Goal: Information Seeking & Learning: Check status

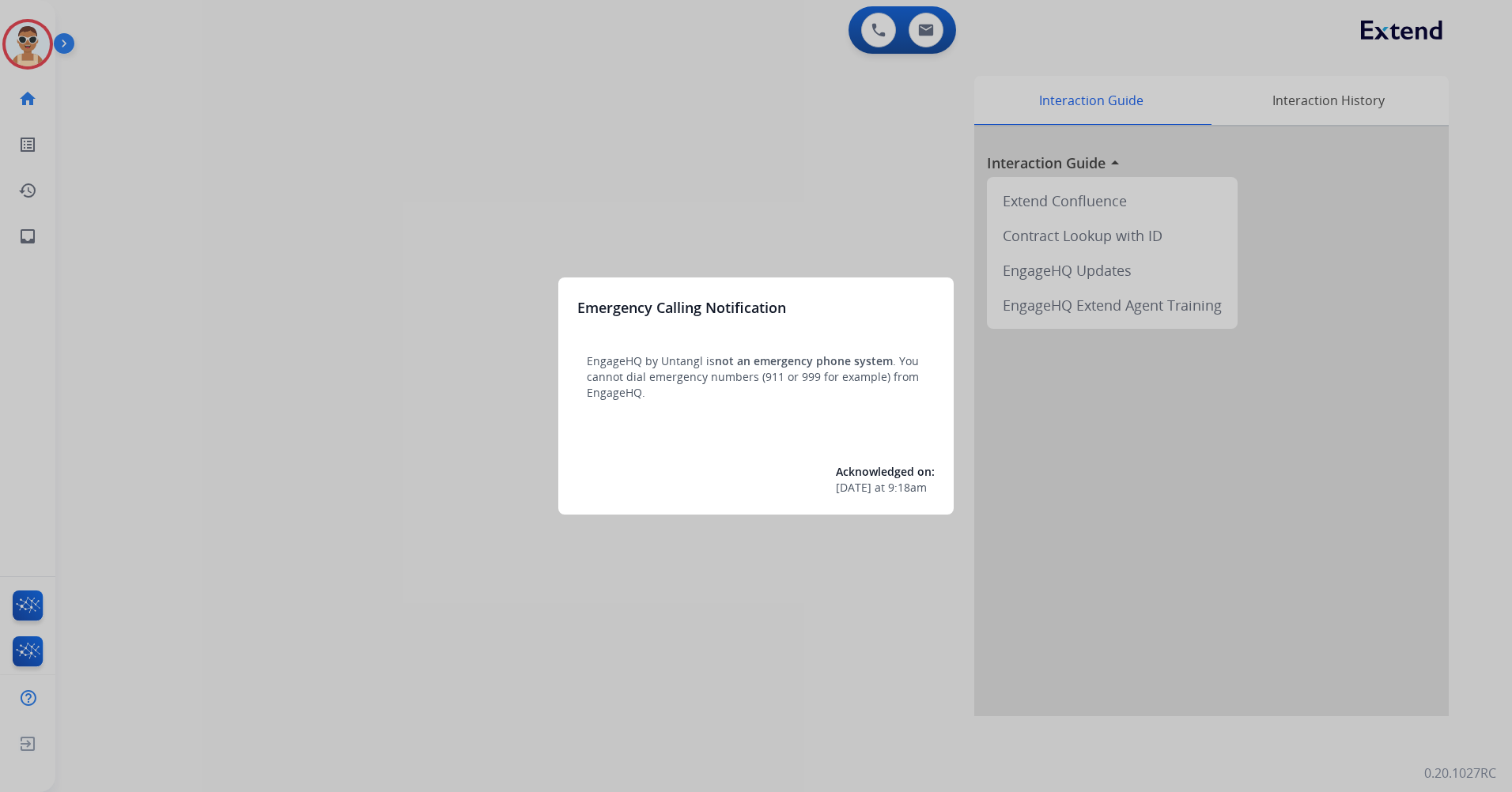
click at [372, 281] on div at bounding box center [756, 396] width 1512 height 792
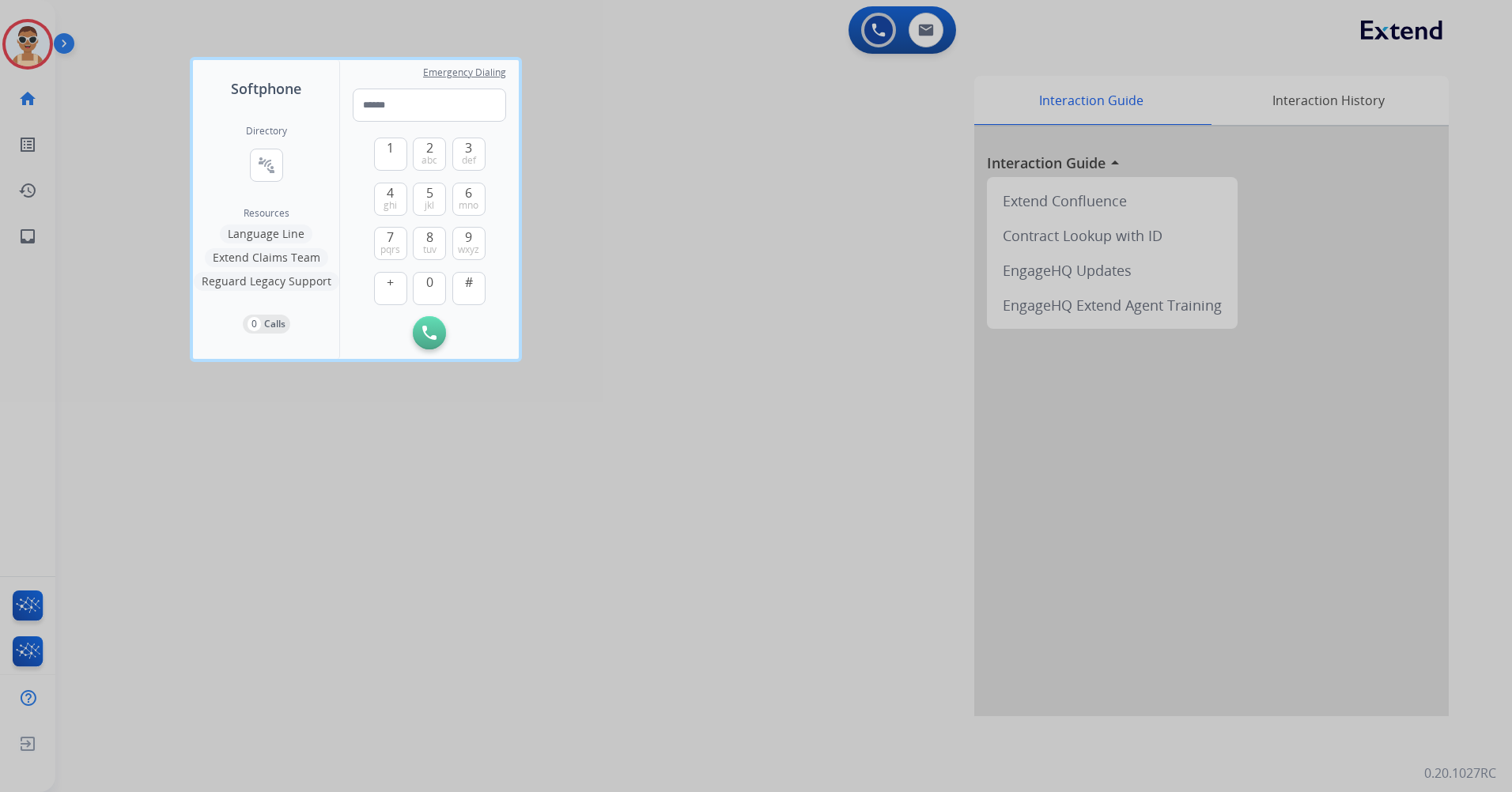
click at [489, 588] on div at bounding box center [756, 396] width 1512 height 792
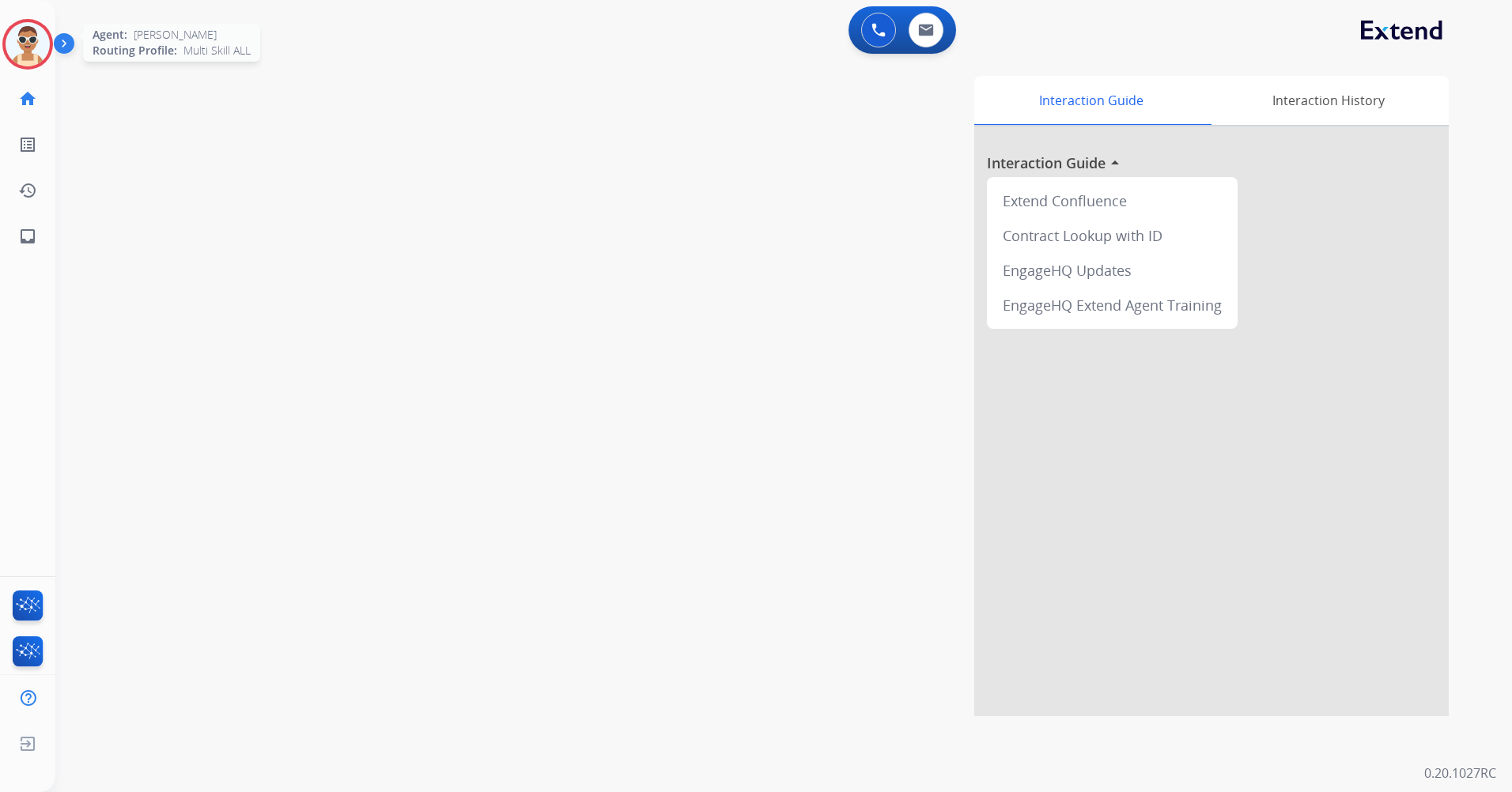
click at [39, 36] on img at bounding box center [28, 44] width 44 height 44
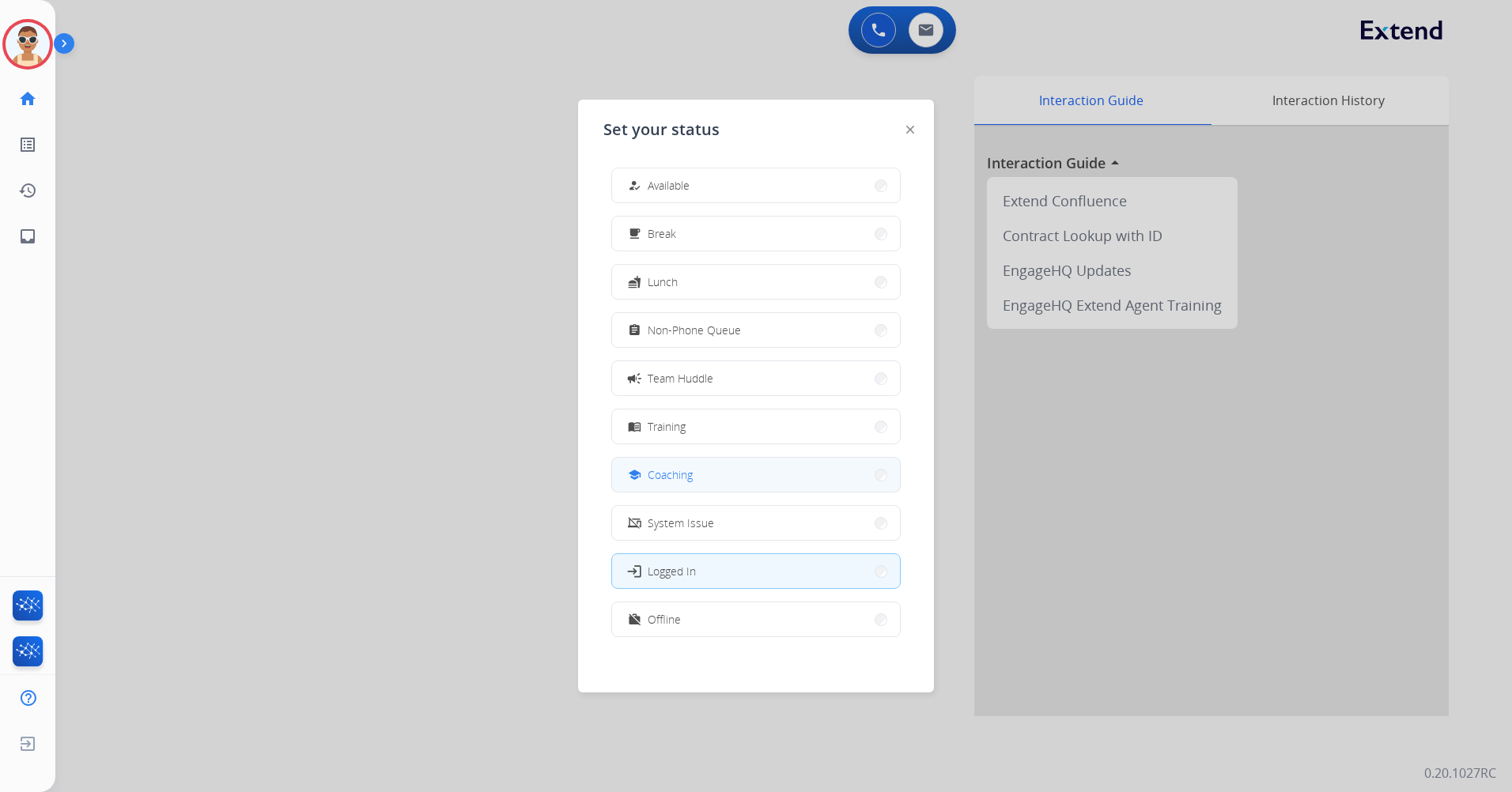
scroll to position [5, 0]
click at [746, 621] on button "work_off Offline" at bounding box center [755, 615] width 288 height 34
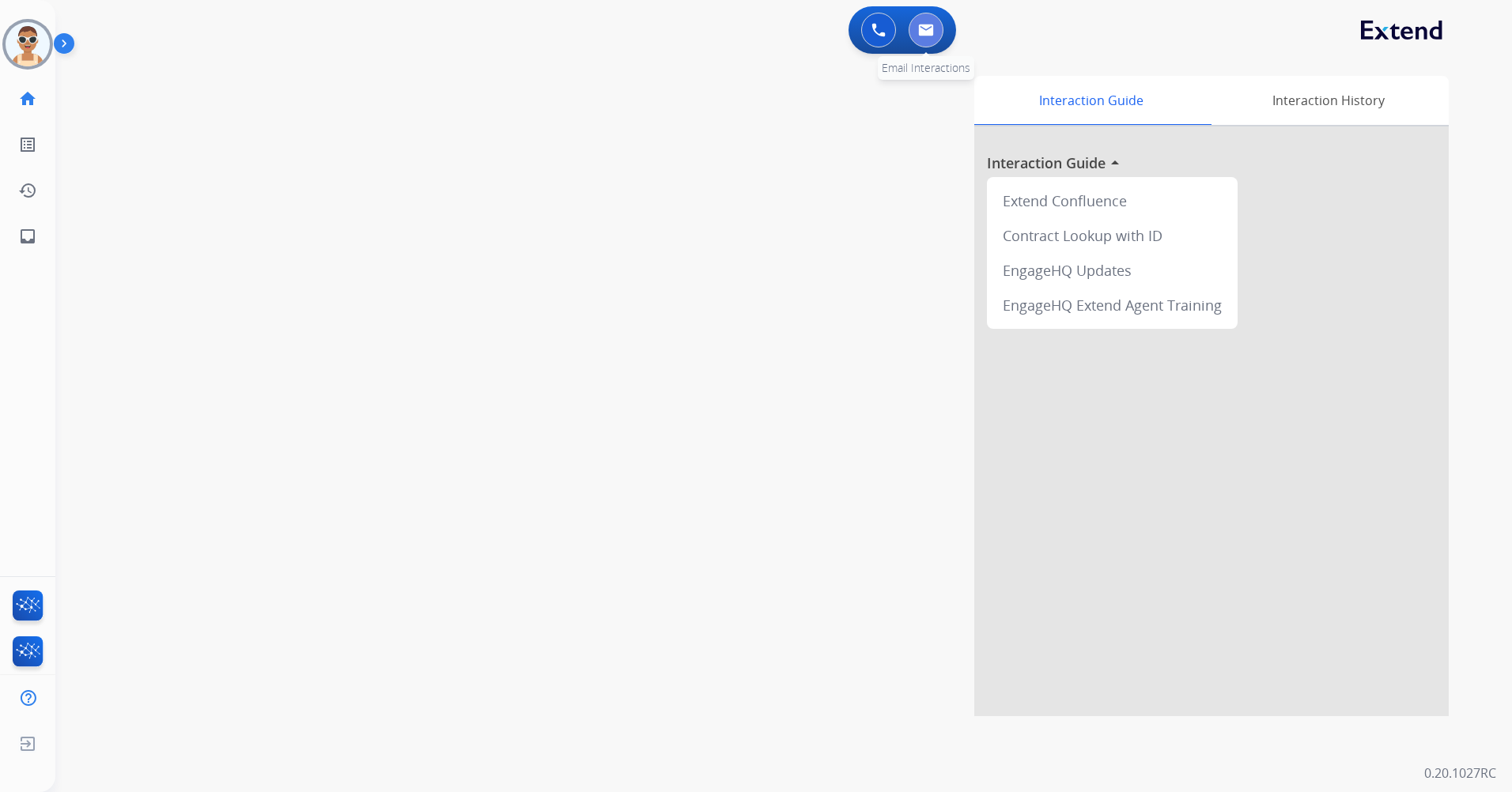
click at [938, 35] on button at bounding box center [925, 30] width 35 height 35
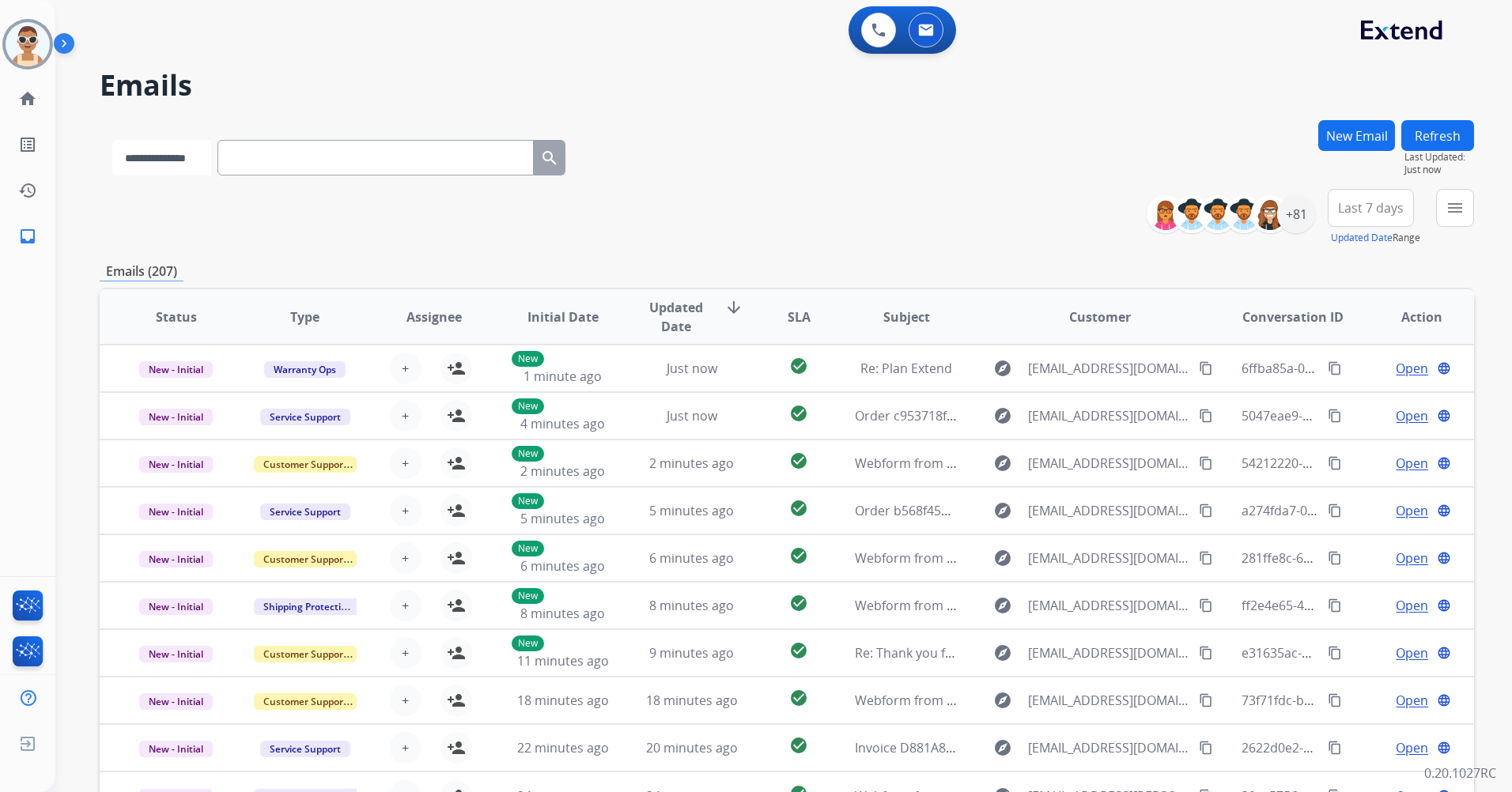
drag, startPoint x: 216, startPoint y: 161, endPoint x: 215, endPoint y: 171, distance: 10.0
click at [211, 161] on select "**********" at bounding box center [161, 157] width 99 height 36
select select "**********"
click at [113, 139] on select "**********" at bounding box center [161, 157] width 99 height 36
click at [279, 170] on input "text" at bounding box center [378, 157] width 317 height 36
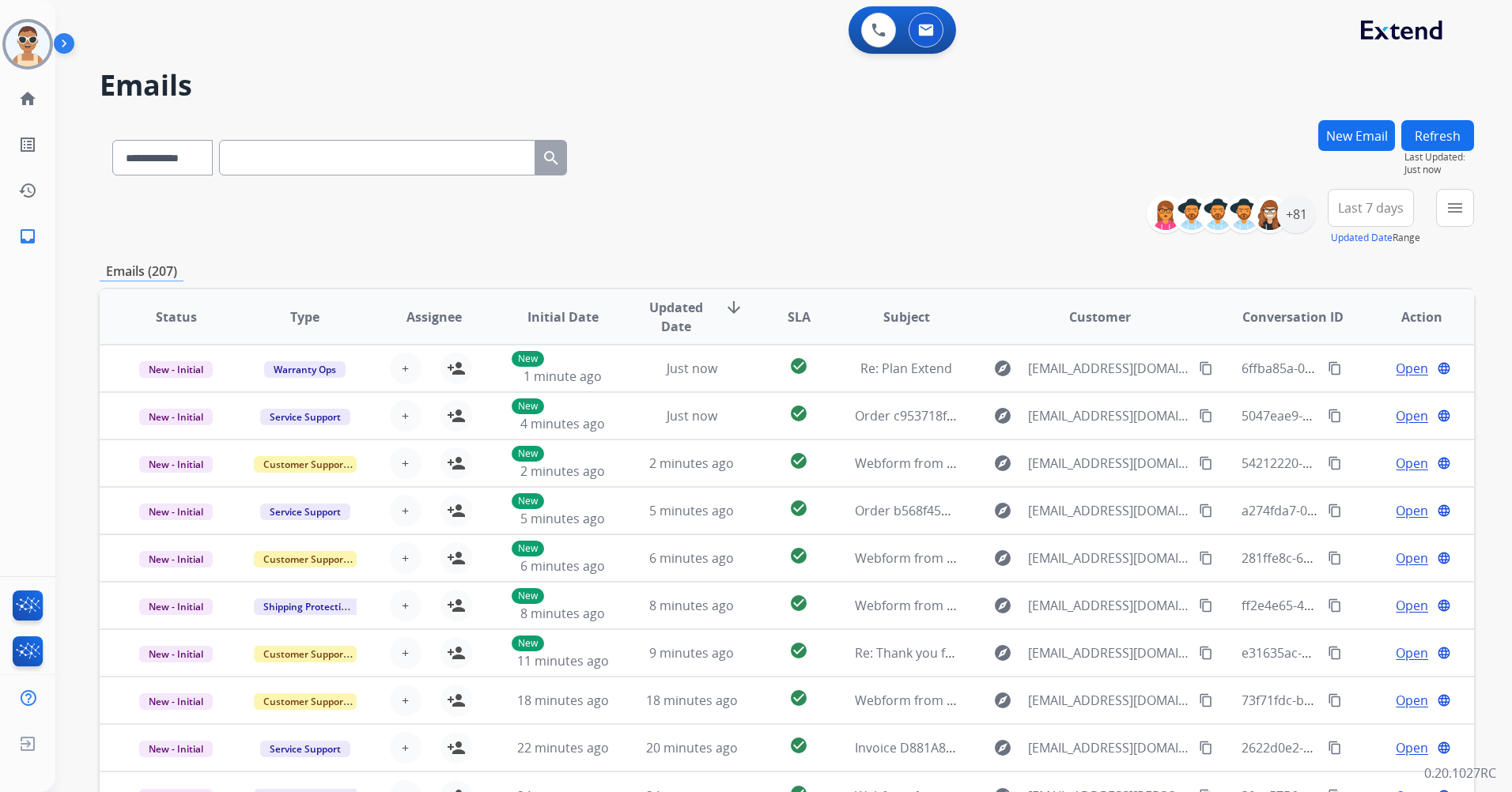
paste input "**********"
type input "**********"
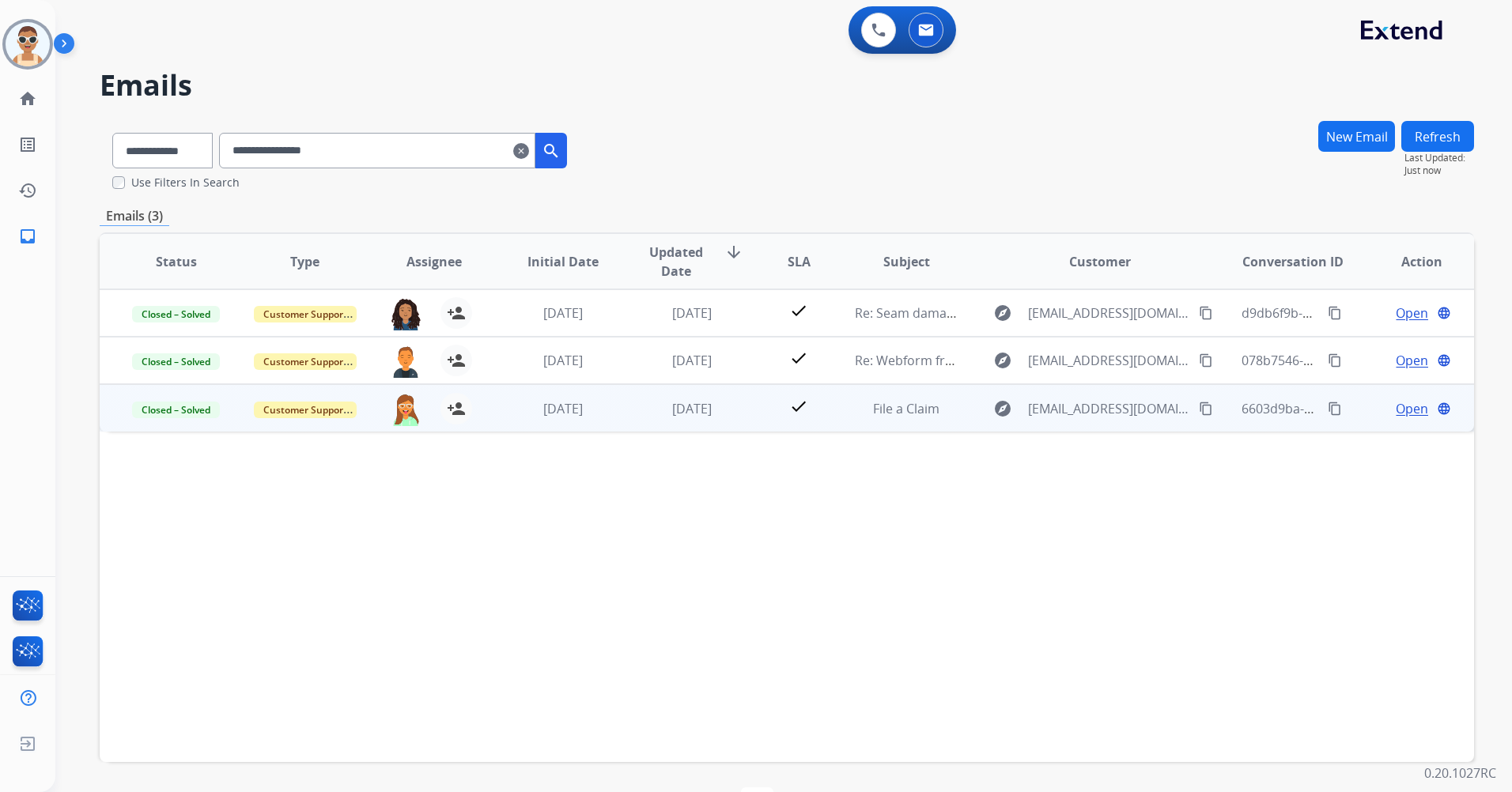
click at [1407, 412] on span "Open" at bounding box center [1411, 408] width 33 height 19
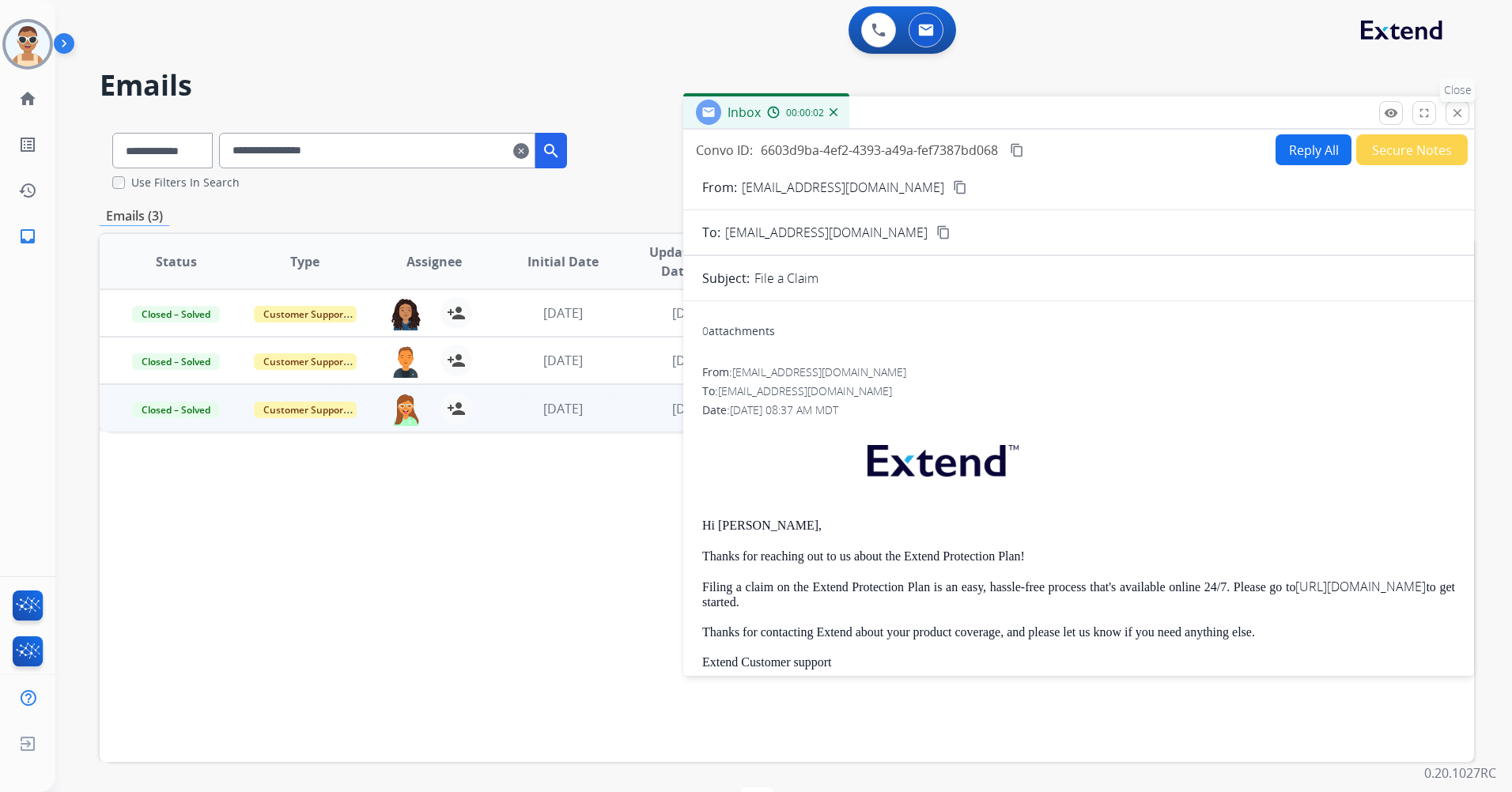
click at [1460, 113] on mat-icon "close" at bounding box center [1457, 113] width 14 height 14
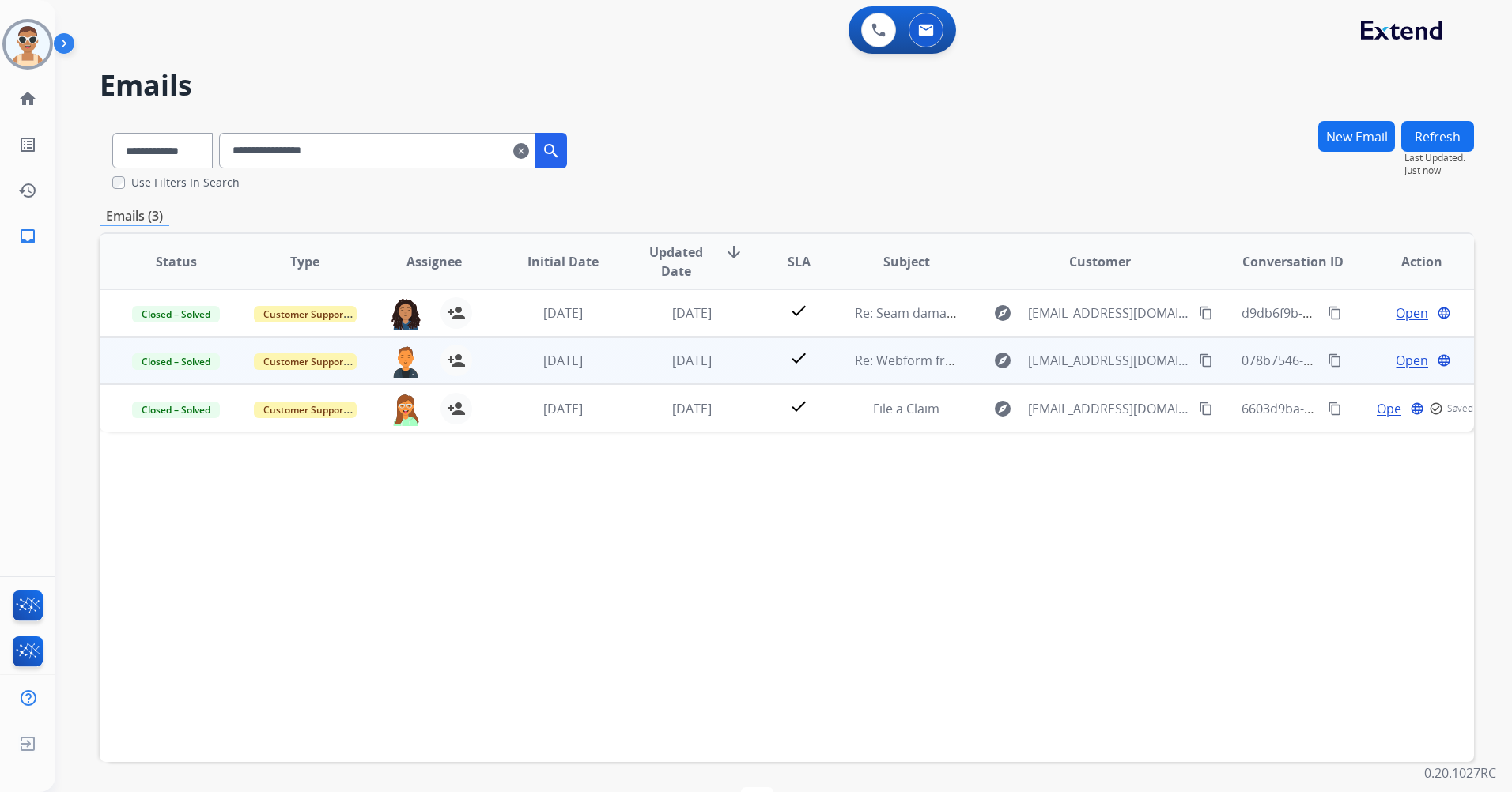
click at [1395, 359] on span "Open" at bounding box center [1411, 360] width 33 height 19
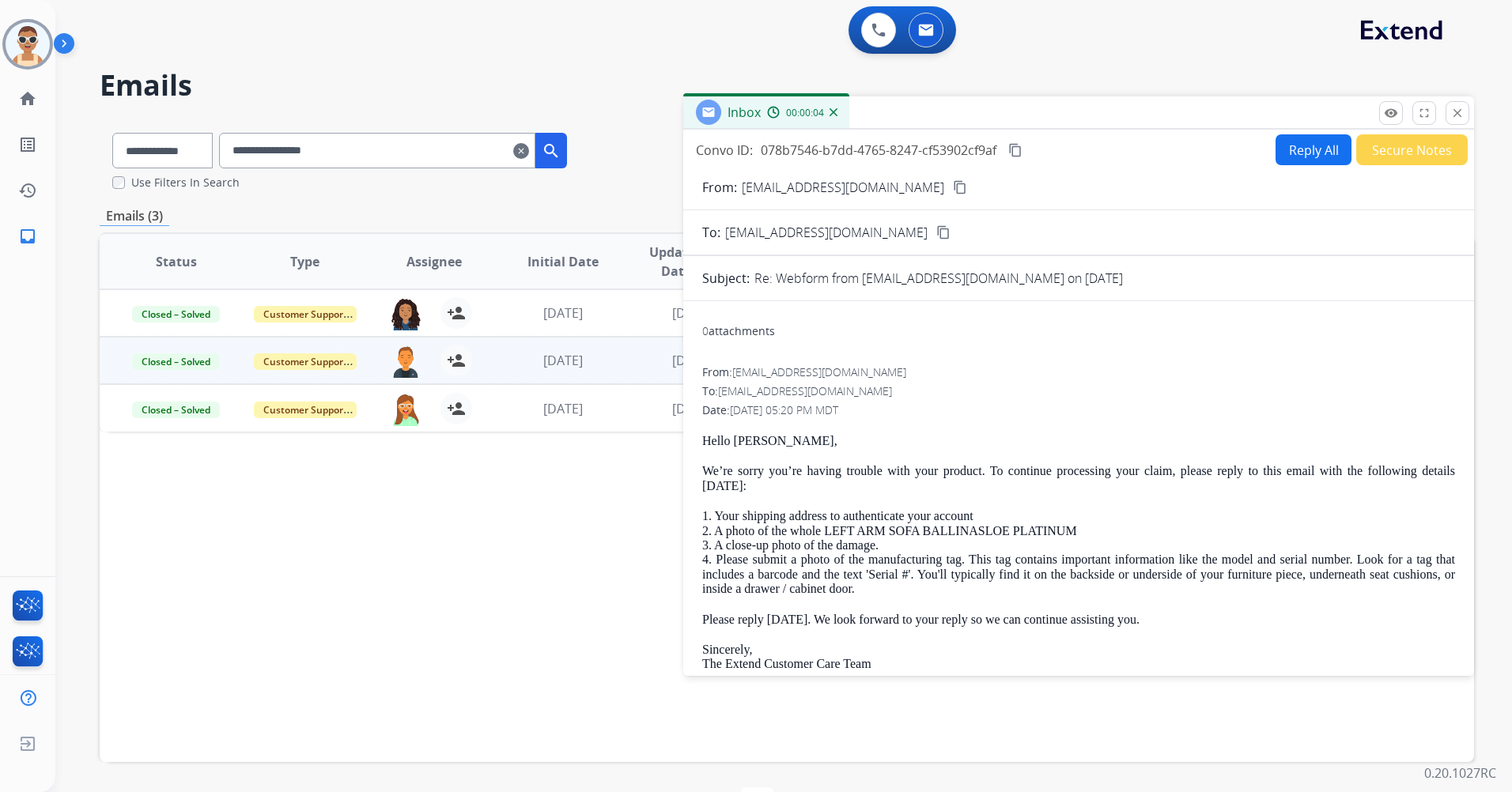
drag, startPoint x: 1459, startPoint y: 102, endPoint x: 1452, endPoint y: 132, distance: 30.8
click at [1459, 102] on p "Close" at bounding box center [1457, 91] width 36 height 24
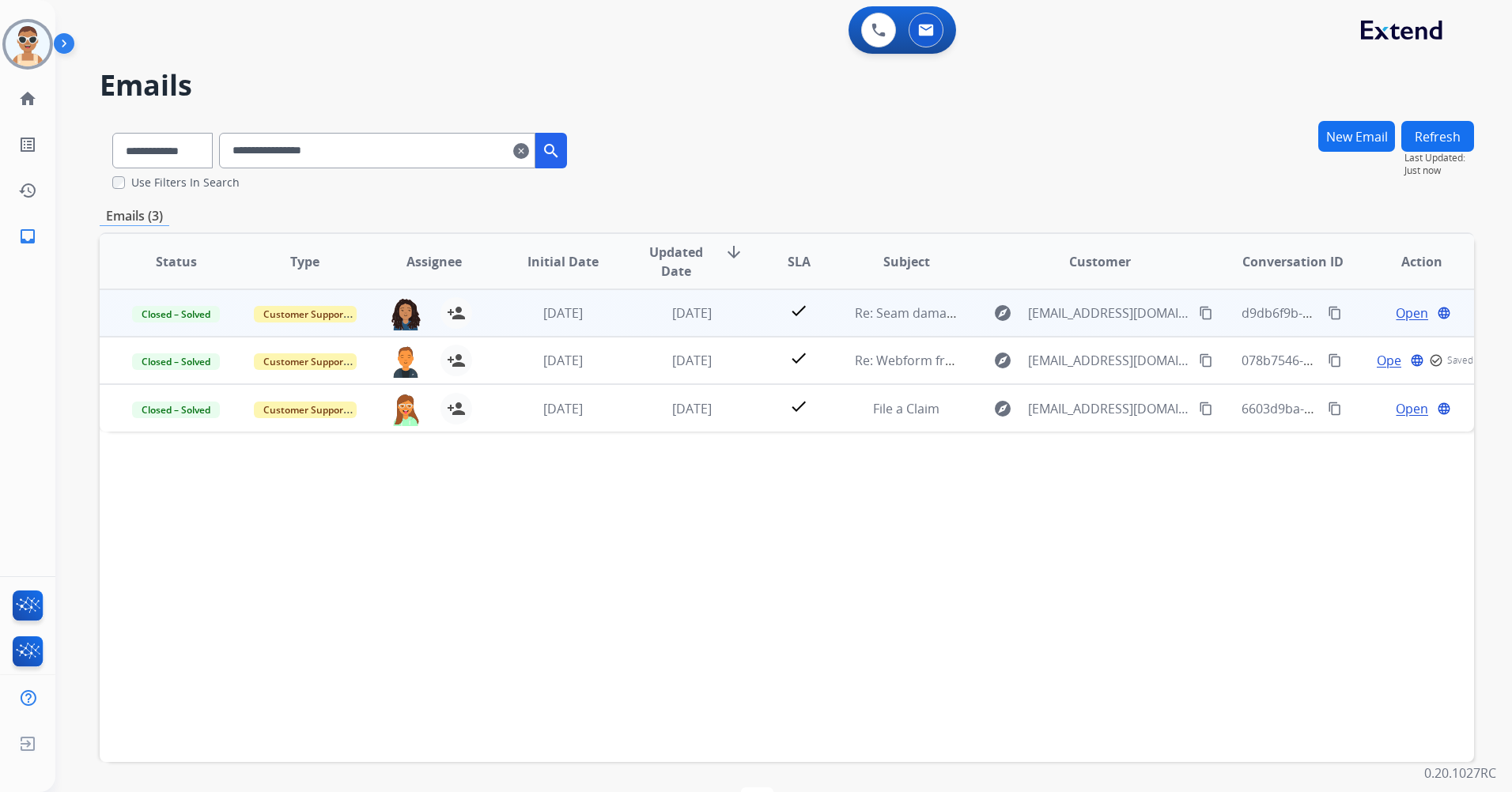
click at [1401, 307] on span "Open" at bounding box center [1411, 313] width 33 height 19
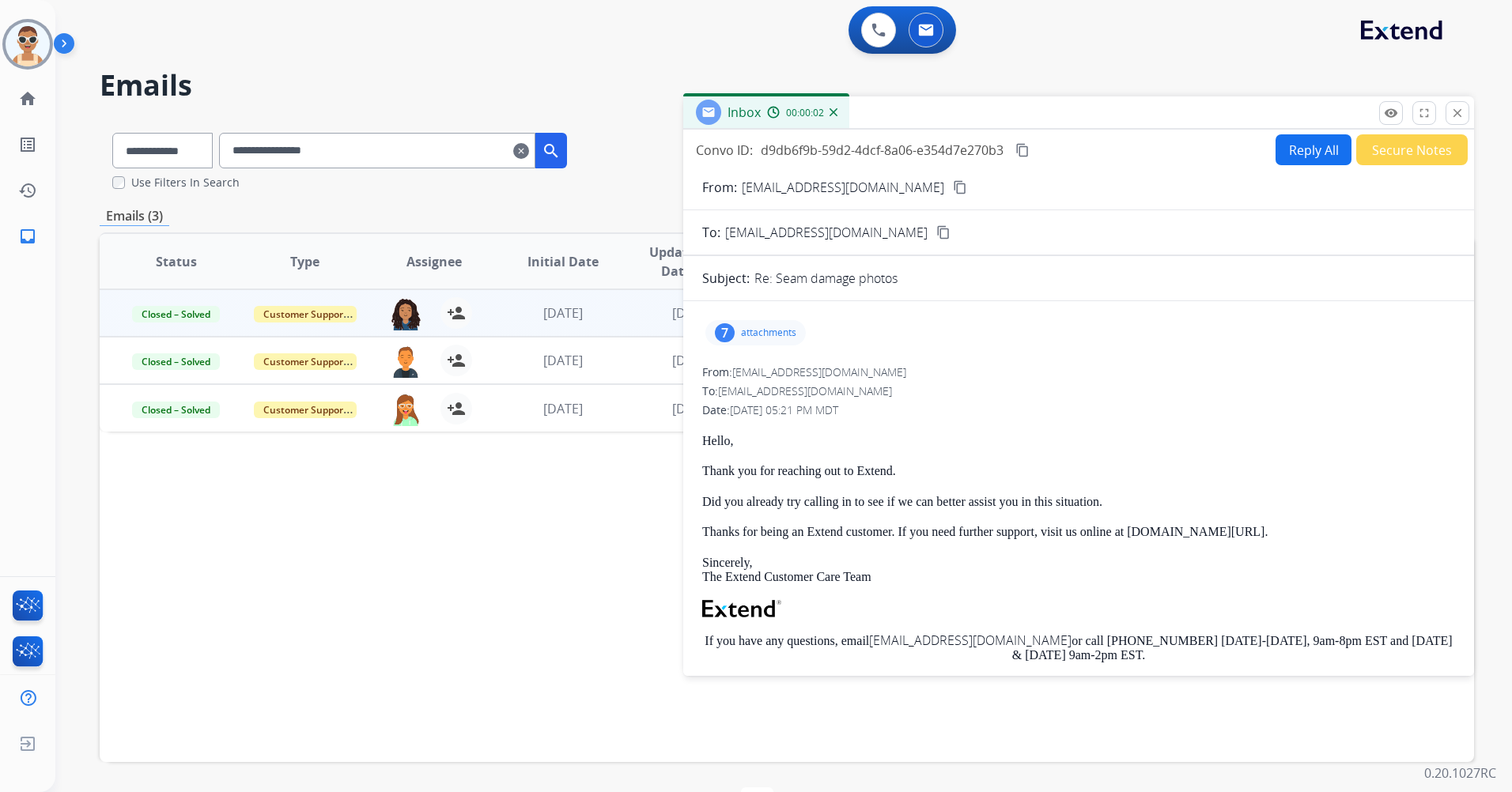
click at [768, 334] on p "attachments" at bounding box center [769, 333] width 56 height 13
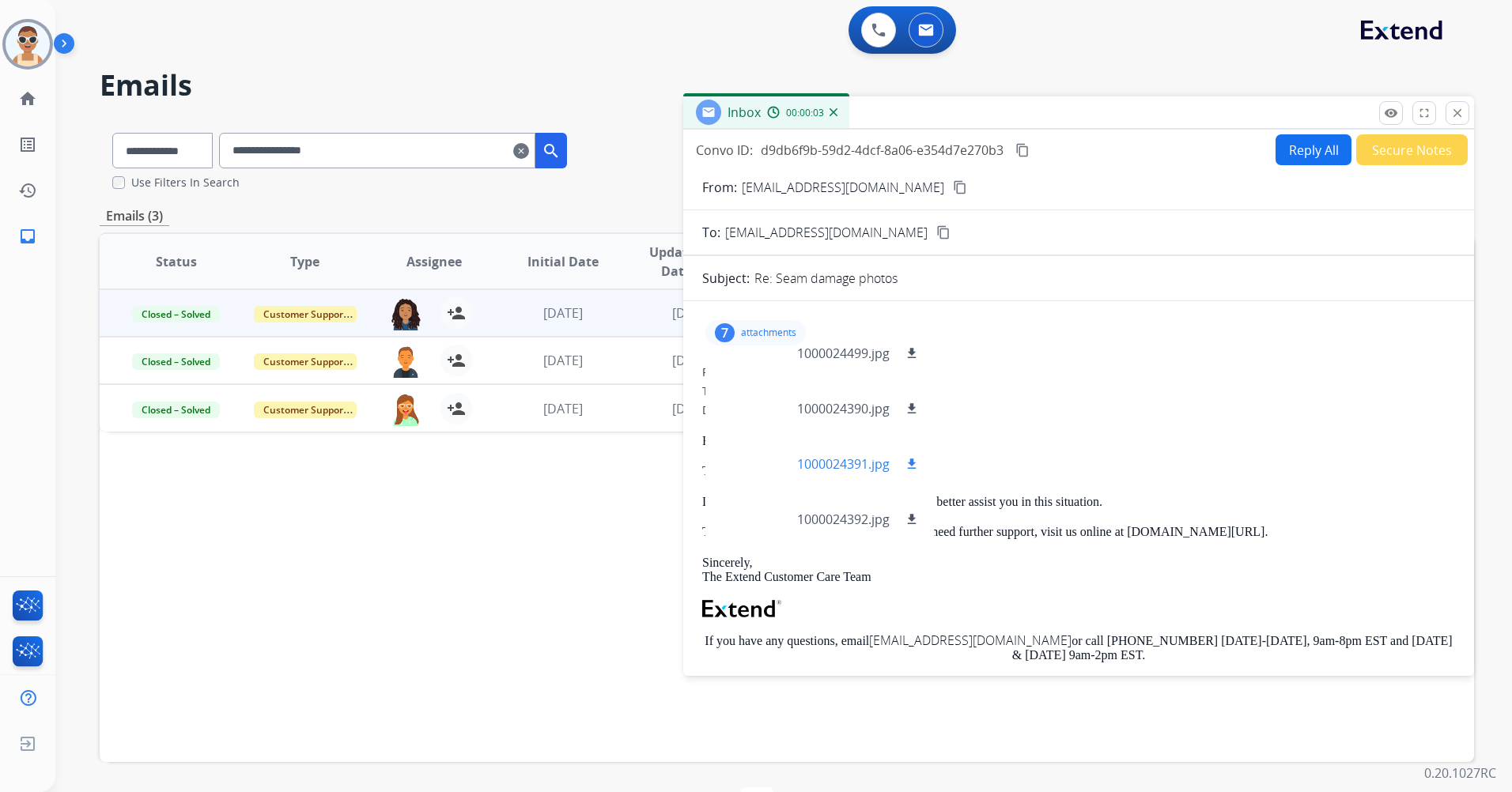
scroll to position [190, 0]
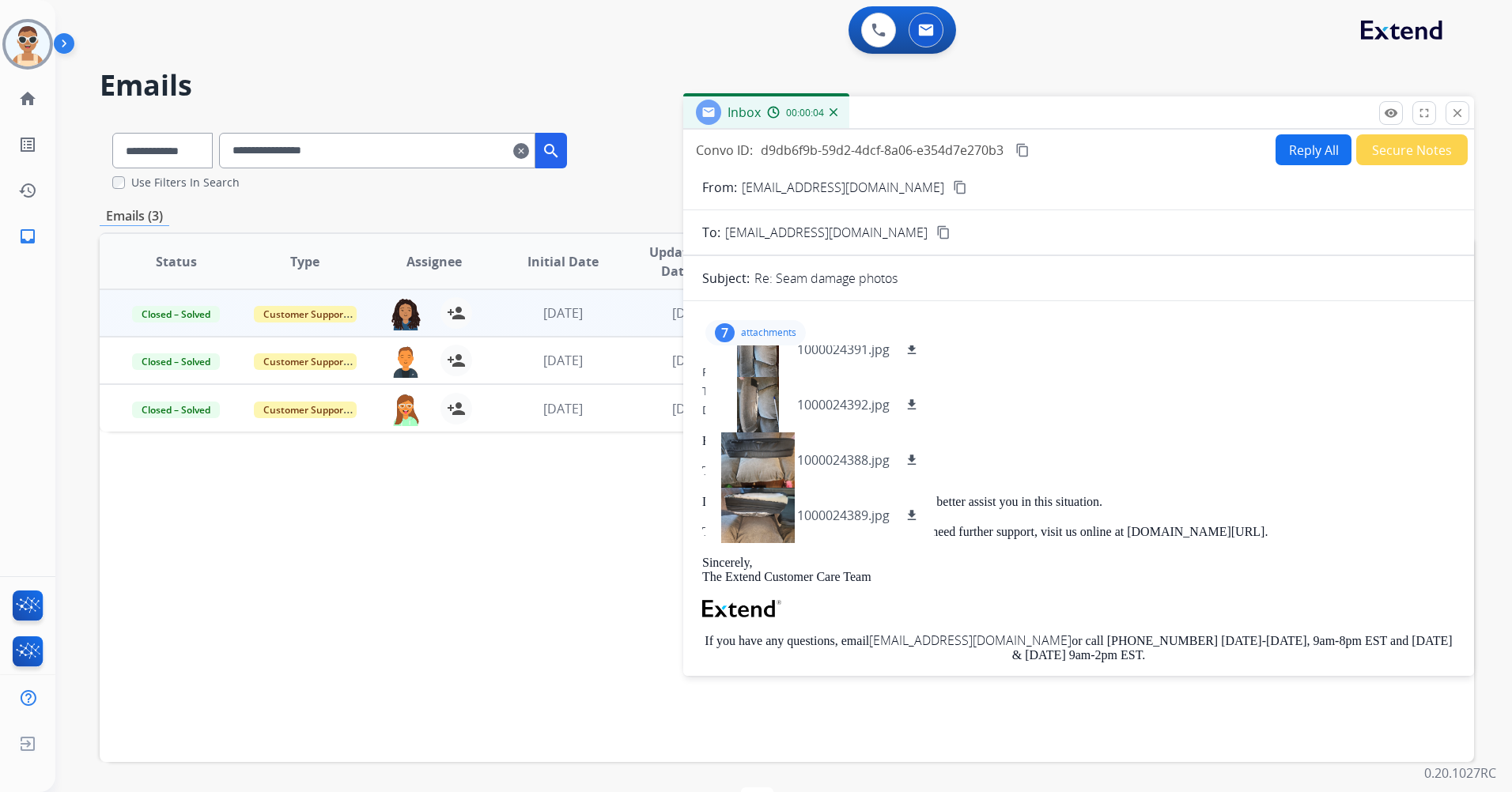
click at [757, 337] on p "attachments" at bounding box center [769, 333] width 56 height 13
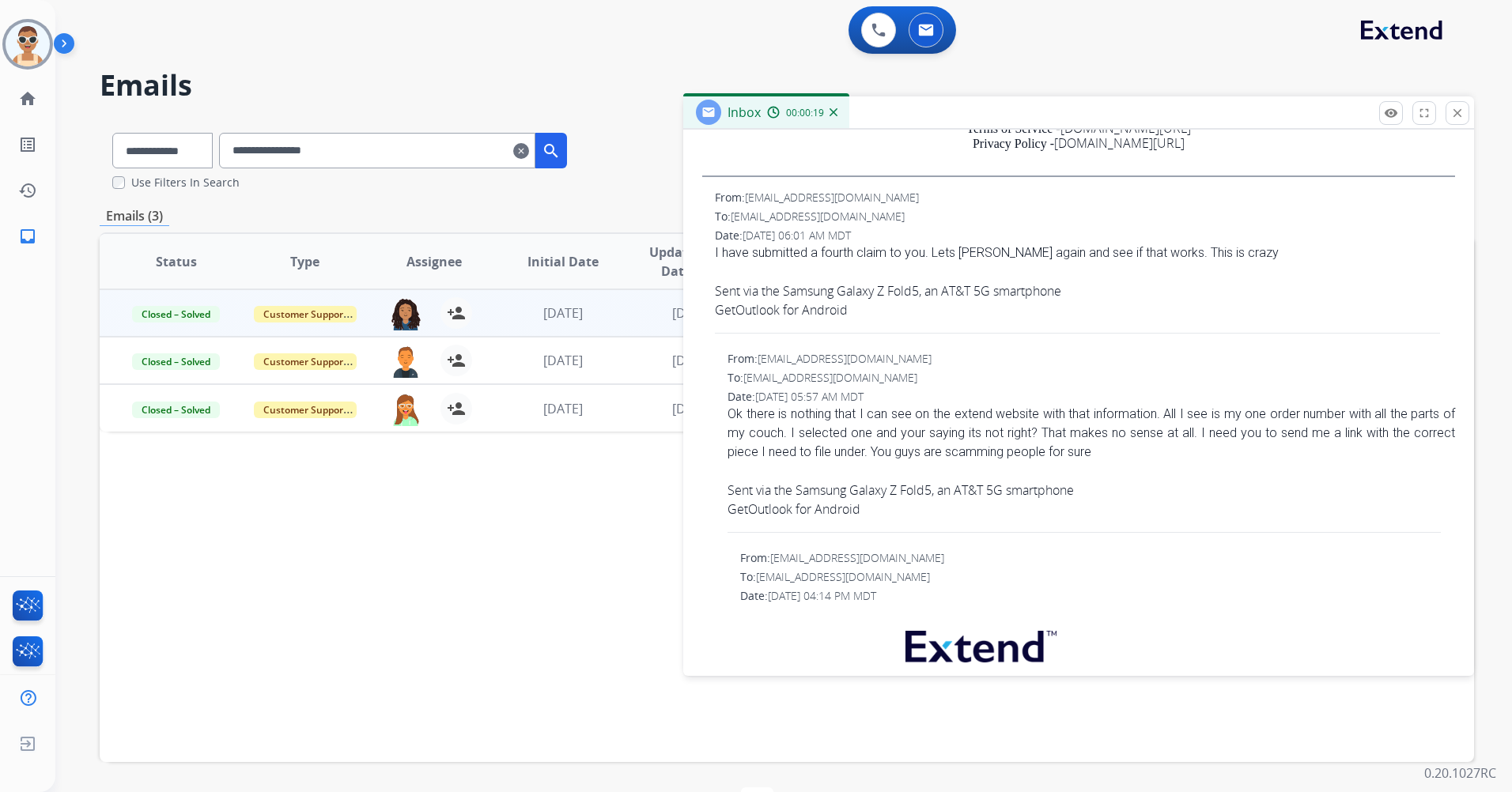
scroll to position [0, 0]
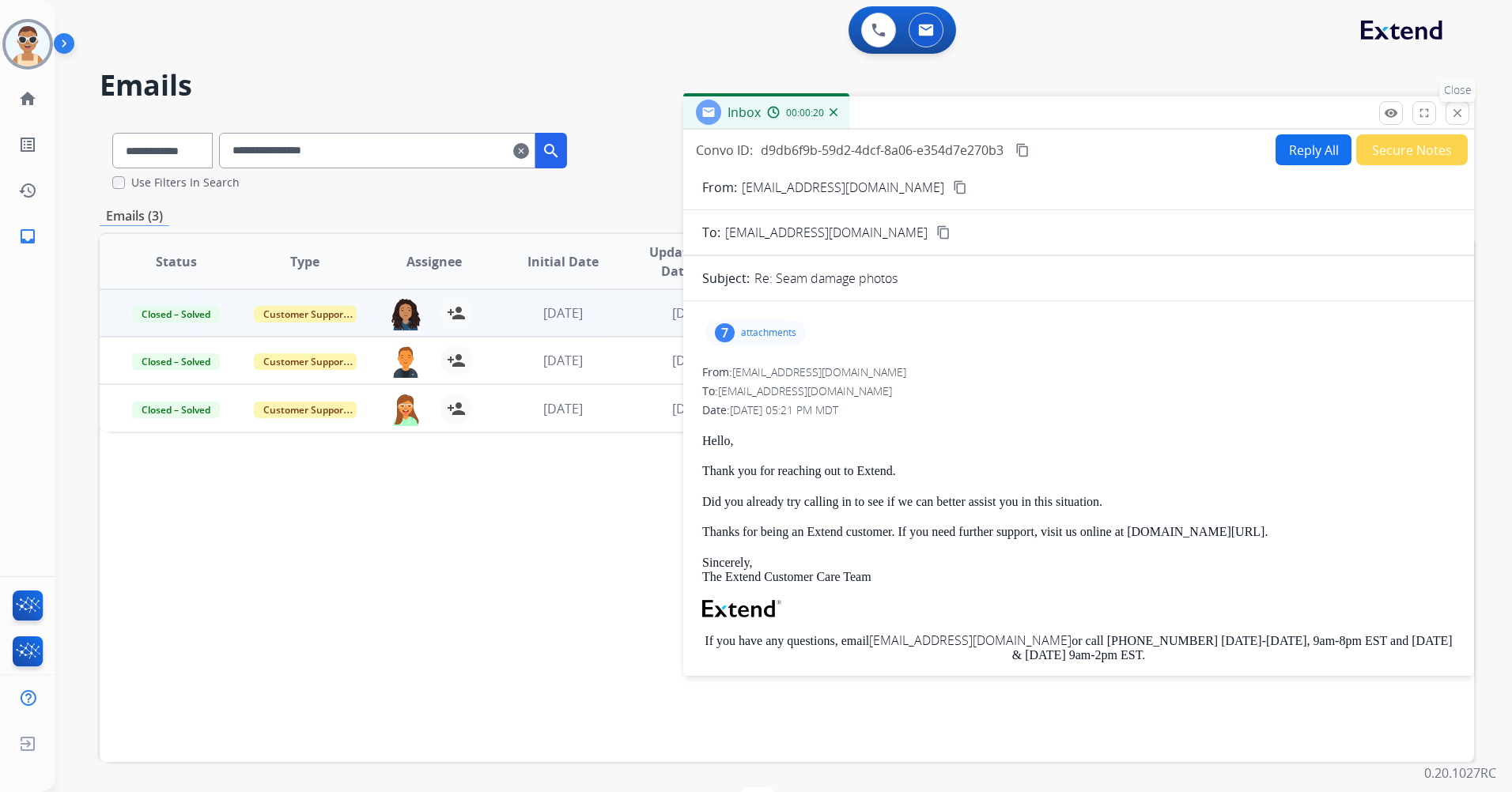
click at [1447, 113] on button "close Close" at bounding box center [1457, 114] width 24 height 24
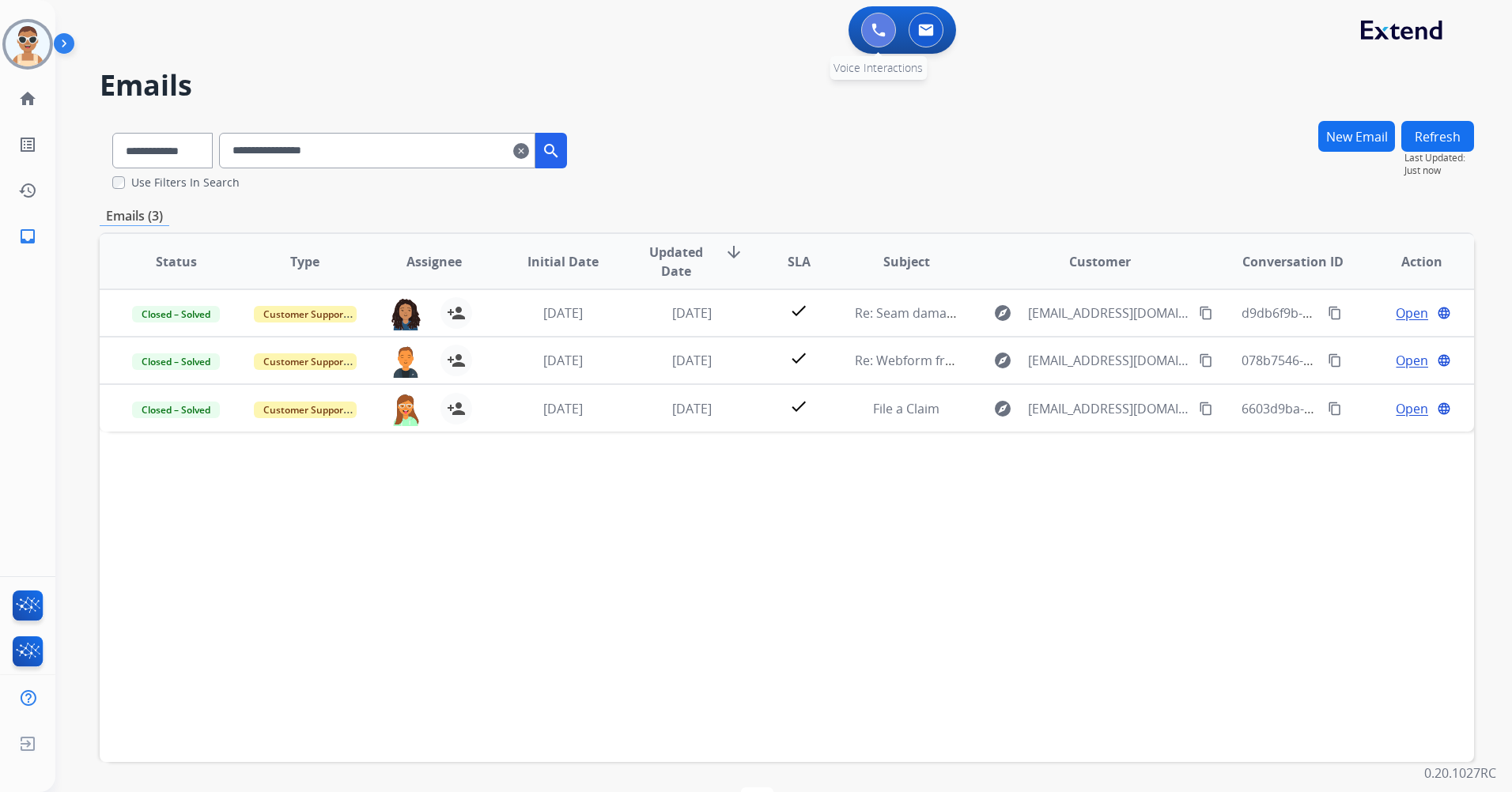
click at [880, 32] on img at bounding box center [879, 30] width 14 height 14
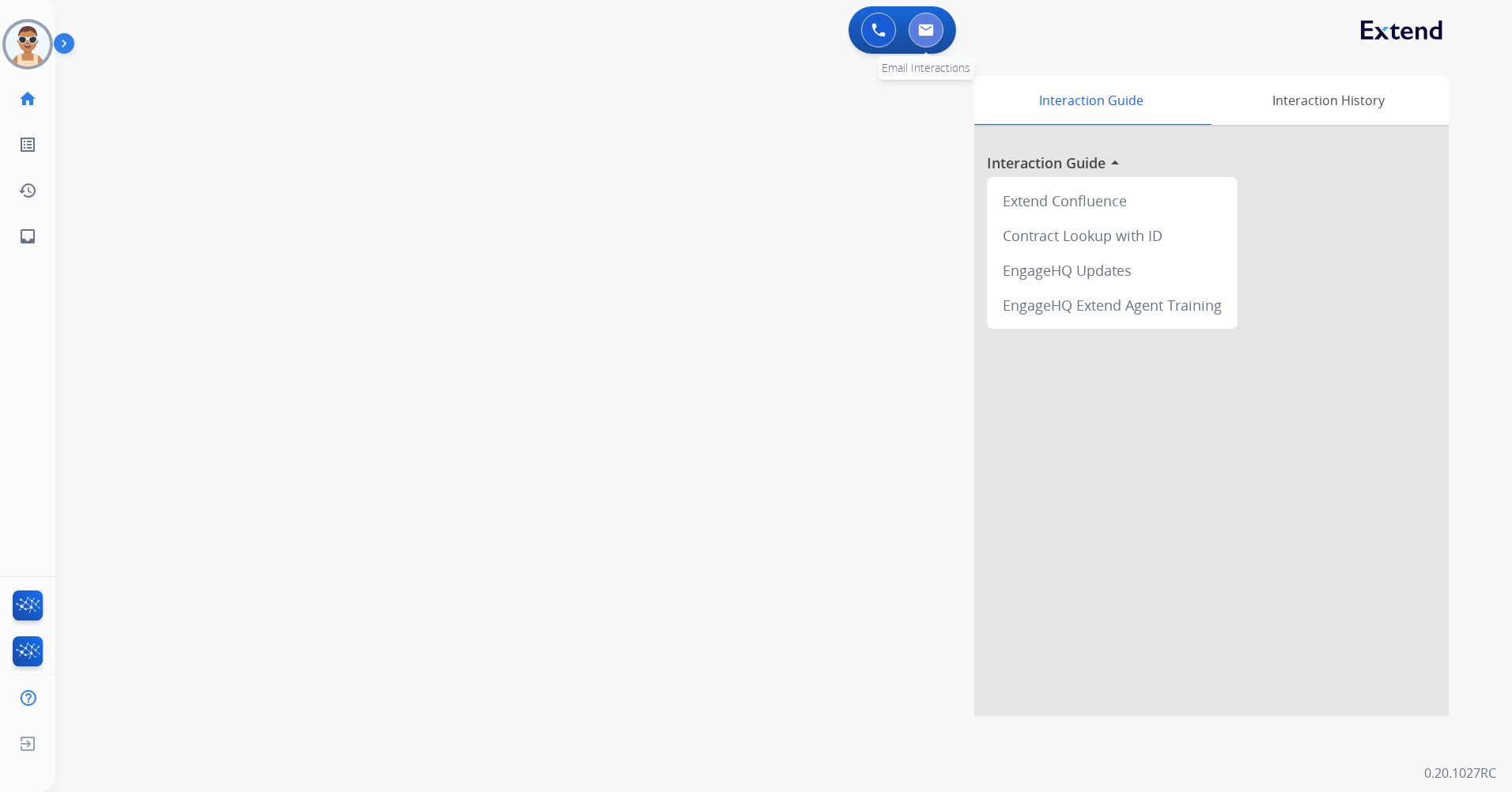
click at [933, 42] on button at bounding box center [925, 30] width 35 height 35
select select "**********"
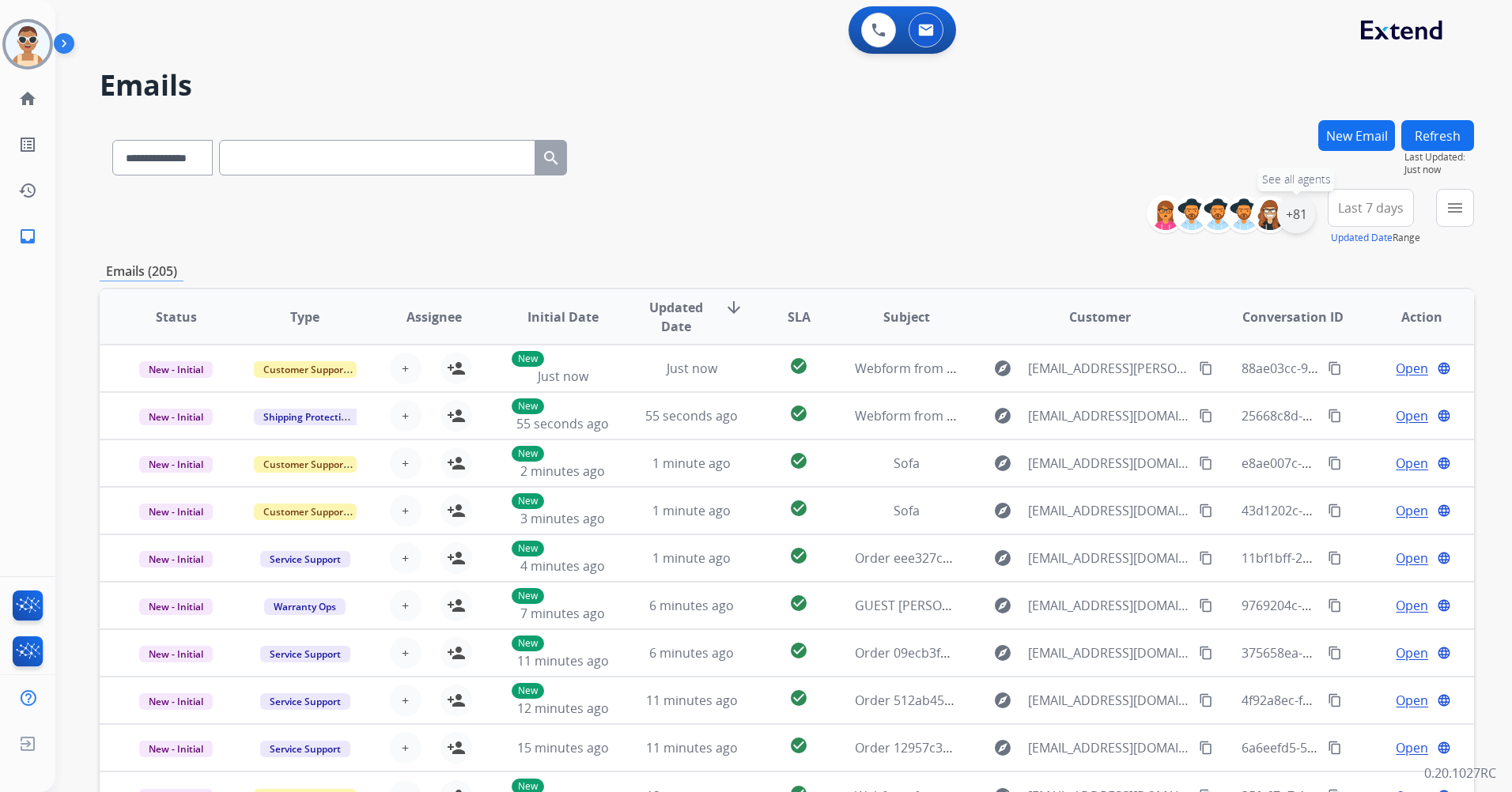
click at [1299, 212] on div "+81" at bounding box center [1296, 214] width 38 height 38
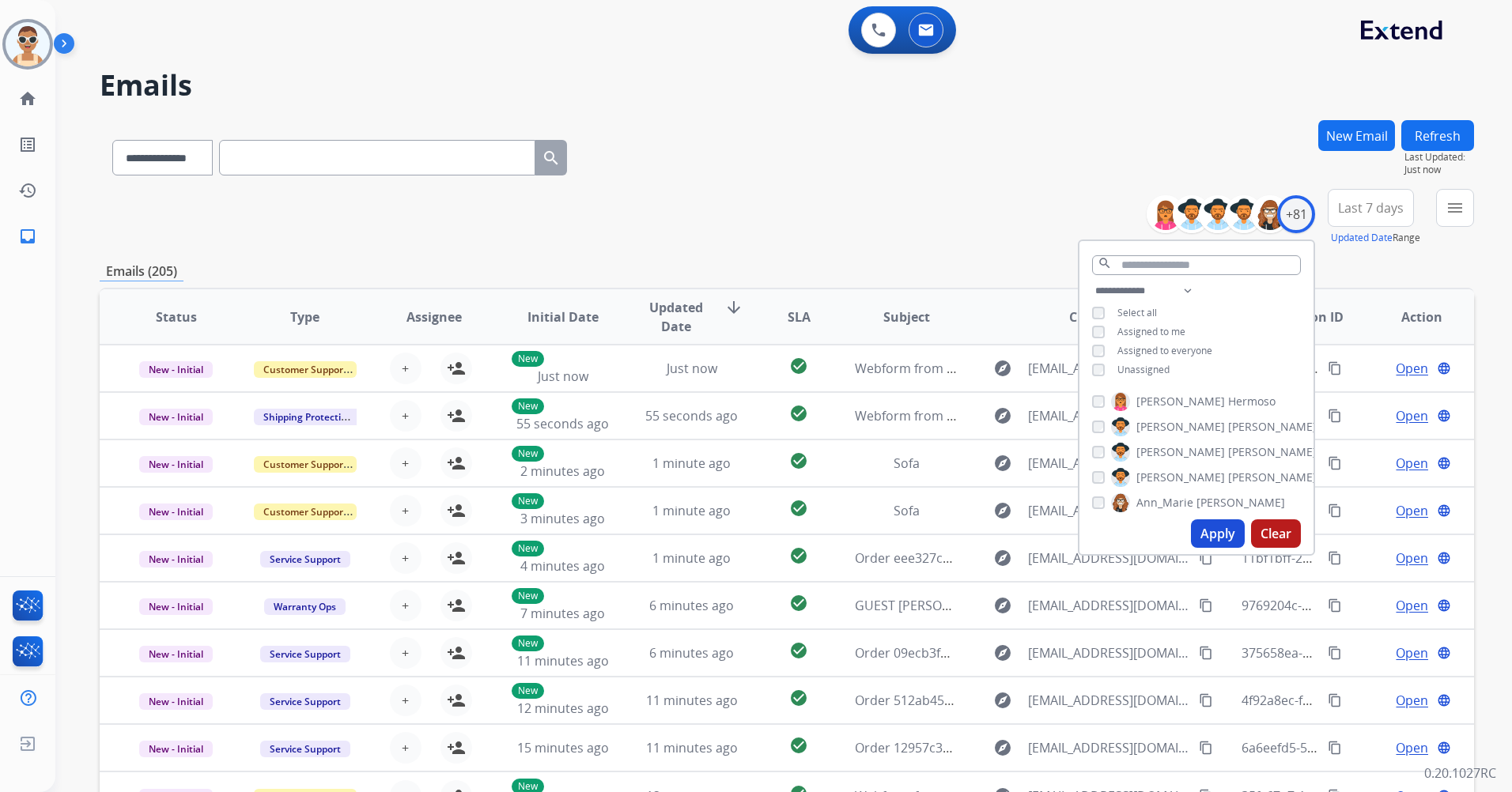
click at [1150, 320] on div "**********" at bounding box center [1196, 333] width 234 height 102
click at [1152, 325] on span "Assigned to me" at bounding box center [1151, 331] width 68 height 13
click at [1225, 540] on button "Apply" at bounding box center [1217, 534] width 54 height 29
click at [1375, 216] on button "Last 7 days" at bounding box center [1371, 208] width 87 height 38
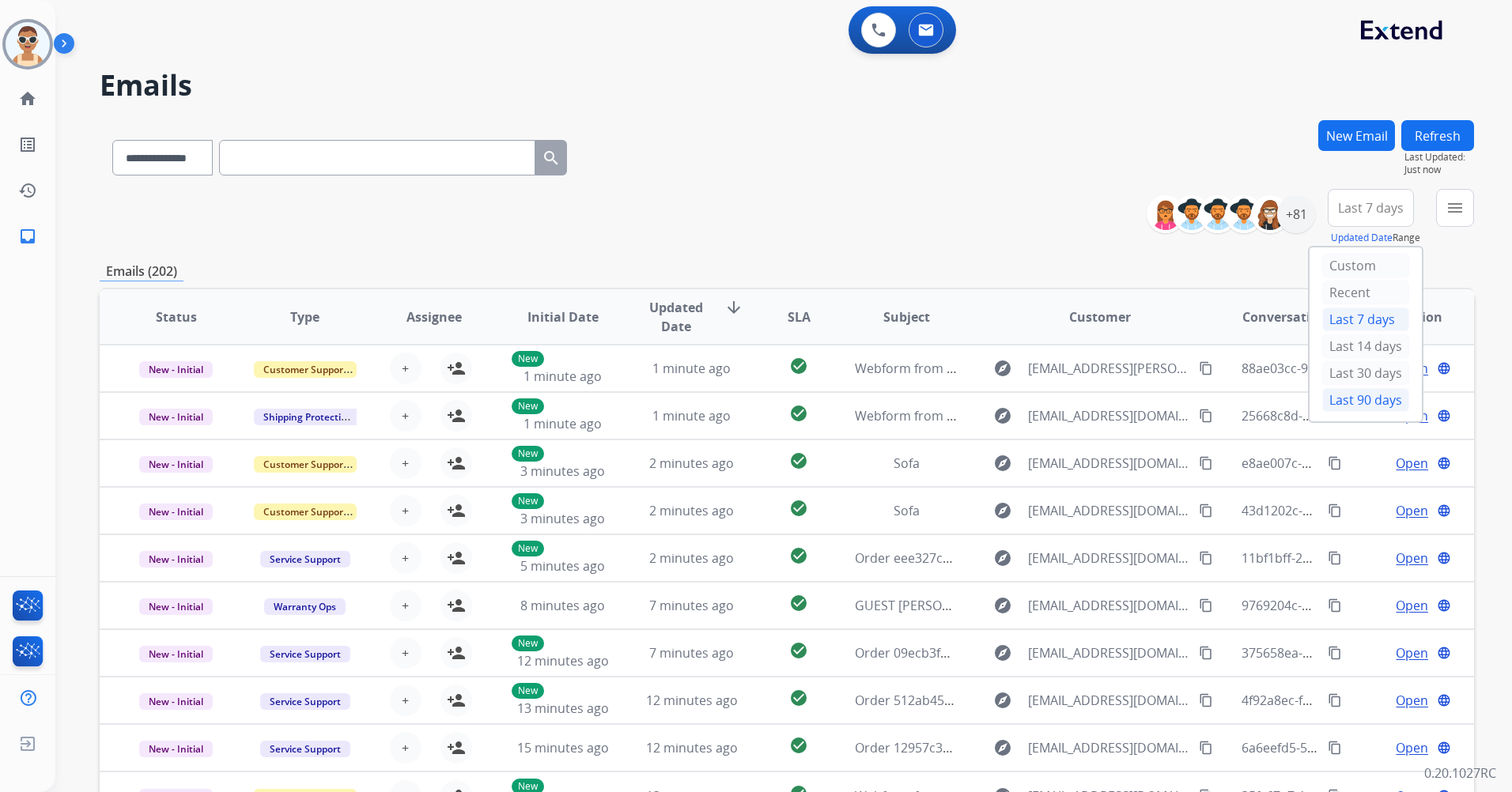
click at [1361, 404] on div "Last 90 days" at bounding box center [1365, 400] width 87 height 24
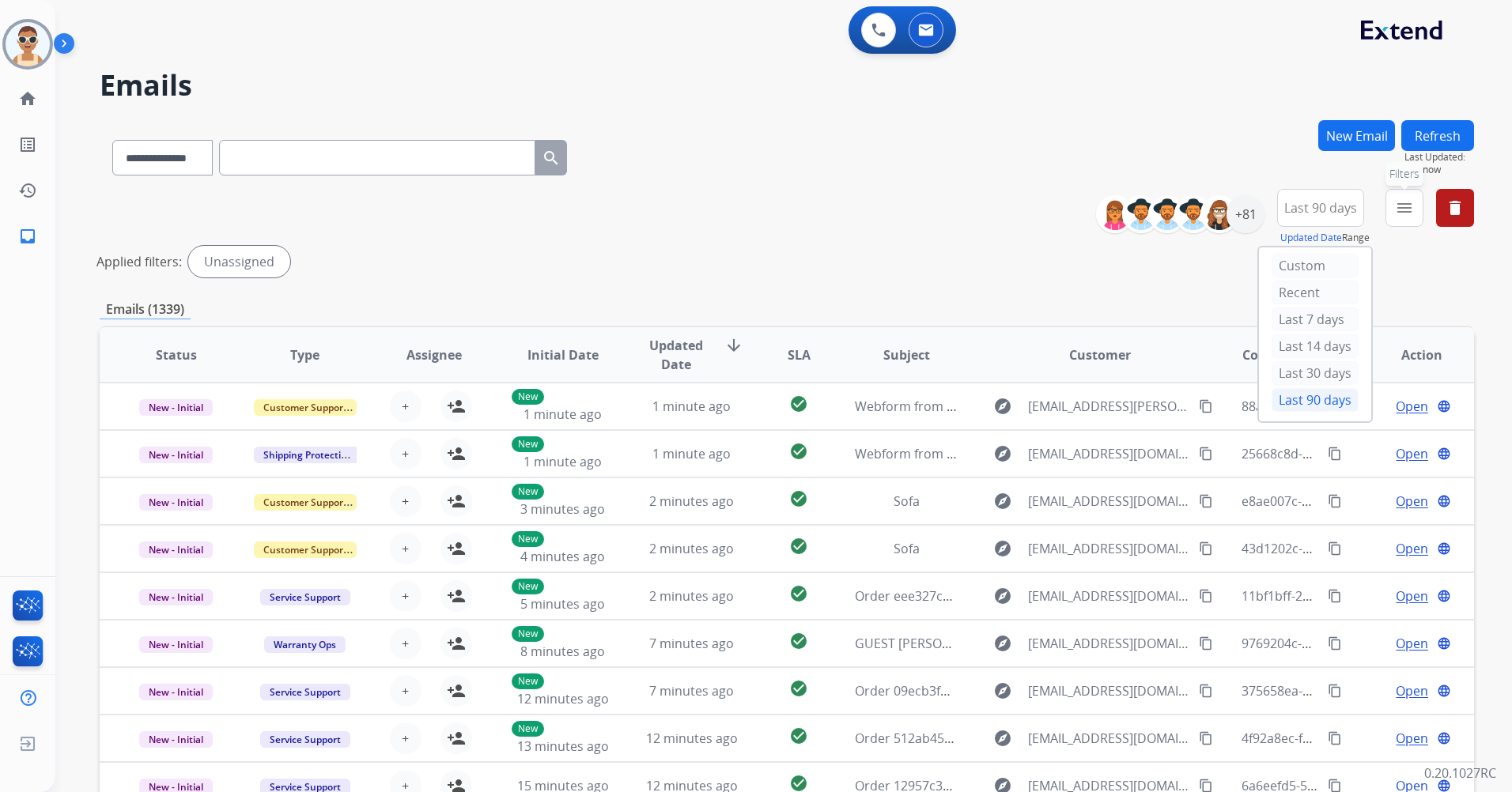
click at [1392, 204] on button "menu Filters" at bounding box center [1404, 208] width 38 height 38
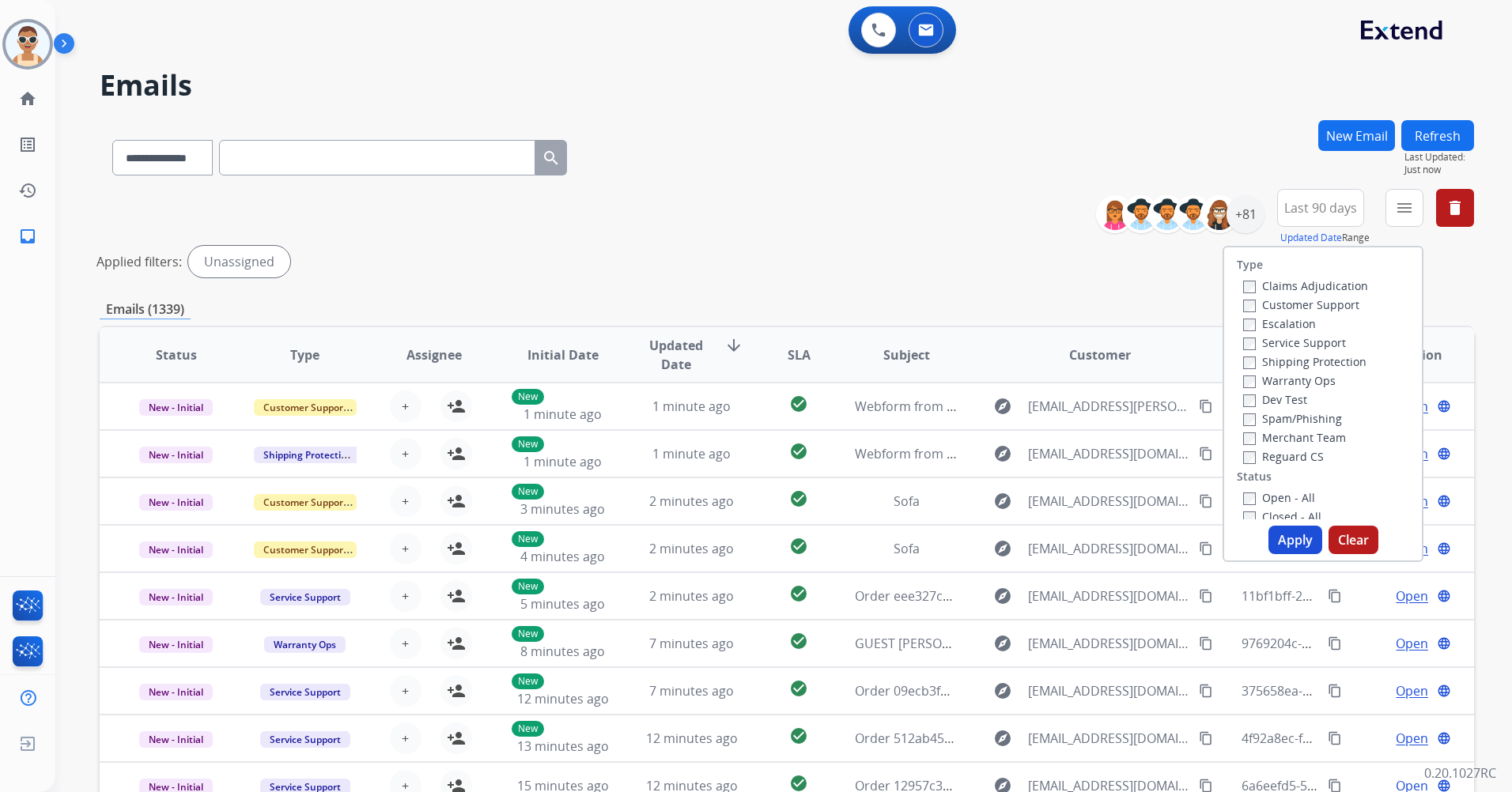
click at [1325, 300] on label "Customer Support" at bounding box center [1301, 304] width 117 height 15
click at [1324, 354] on div "Shipping Protection" at bounding box center [1305, 361] width 125 height 19
drag, startPoint x: 1324, startPoint y: 359, endPoint x: 1324, endPoint y: 370, distance: 11.0
click at [1324, 359] on label "Shipping Protection" at bounding box center [1305, 362] width 124 height 15
click at [1294, 454] on label "Reguard CS" at bounding box center [1283, 456] width 81 height 15
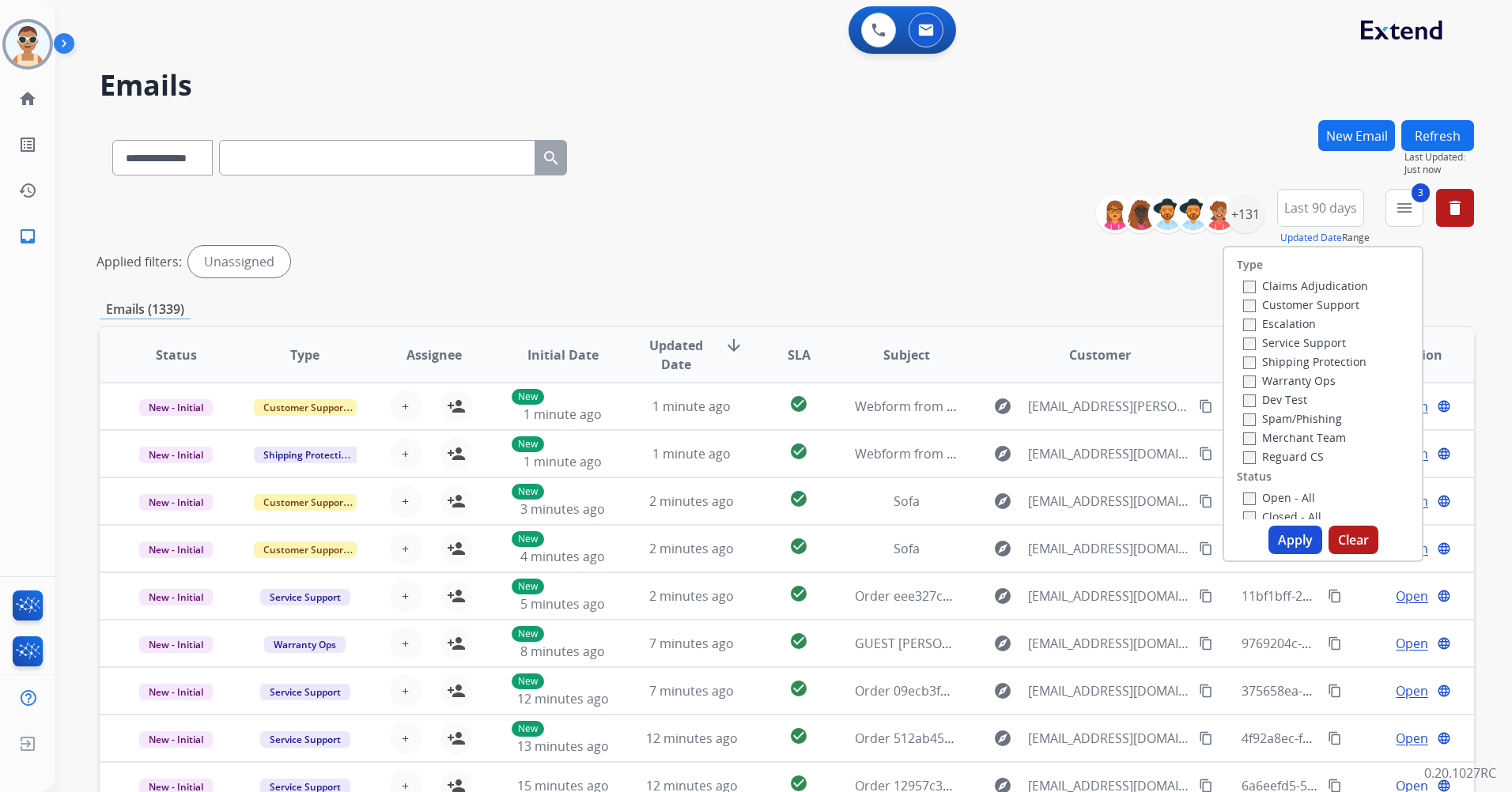
click at [1280, 495] on label "Open - All" at bounding box center [1279, 497] width 72 height 15
click at [1294, 546] on button "Apply" at bounding box center [1295, 540] width 54 height 29
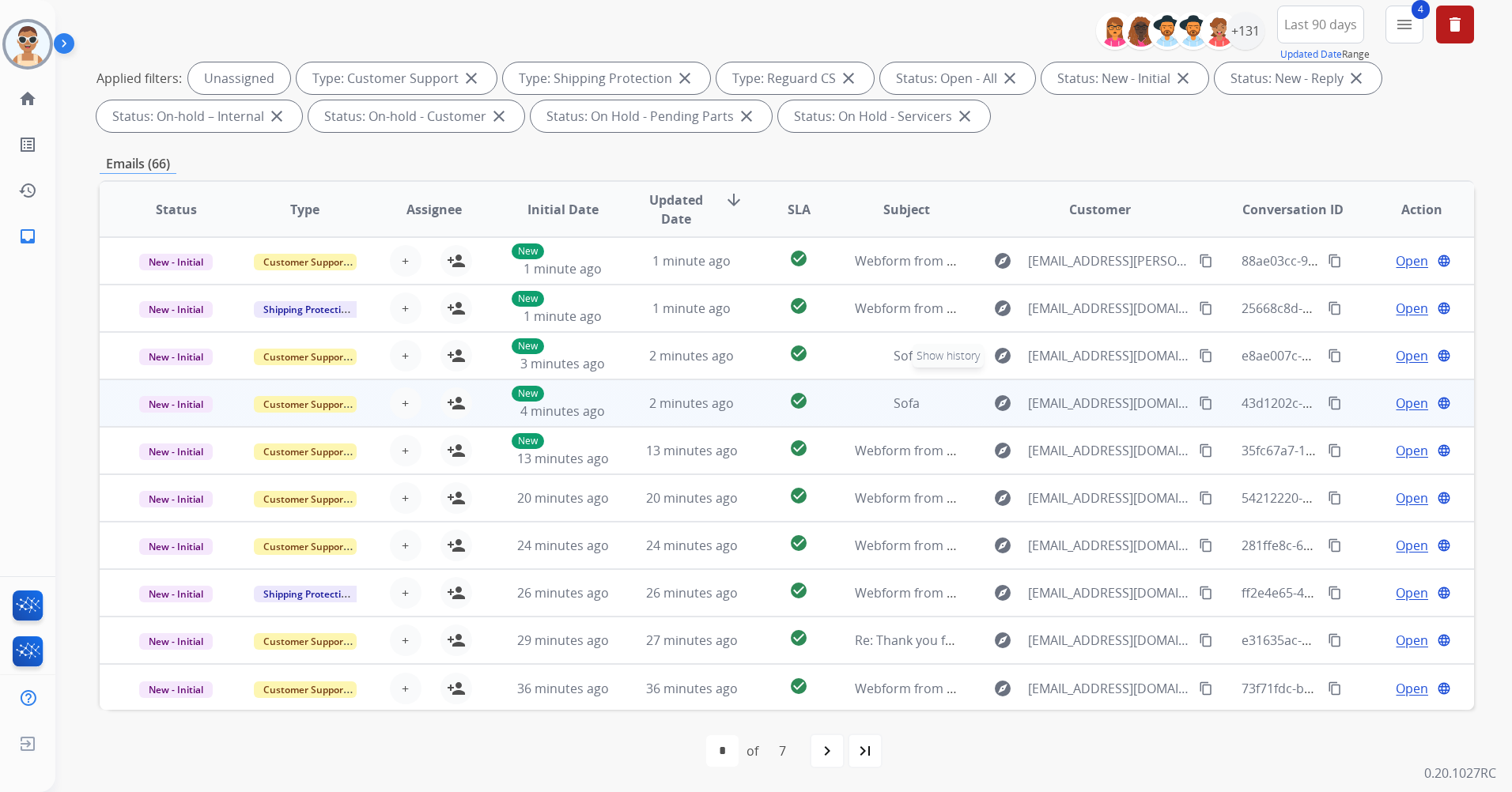
scroll to position [2, 0]
